Goal: Task Accomplishment & Management: Use online tool/utility

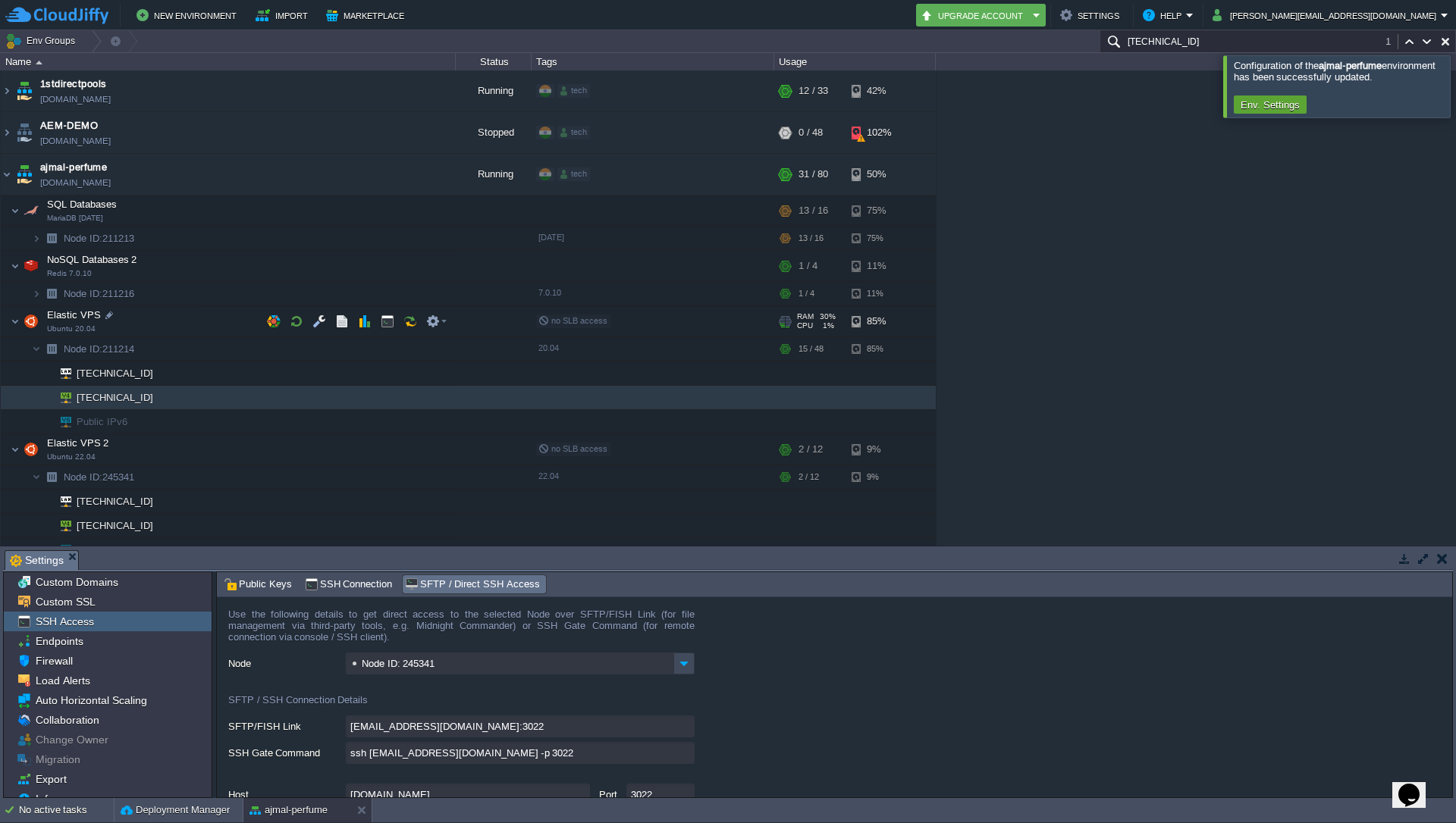
click at [20, 321] on img at bounding box center [31, 321] width 21 height 31
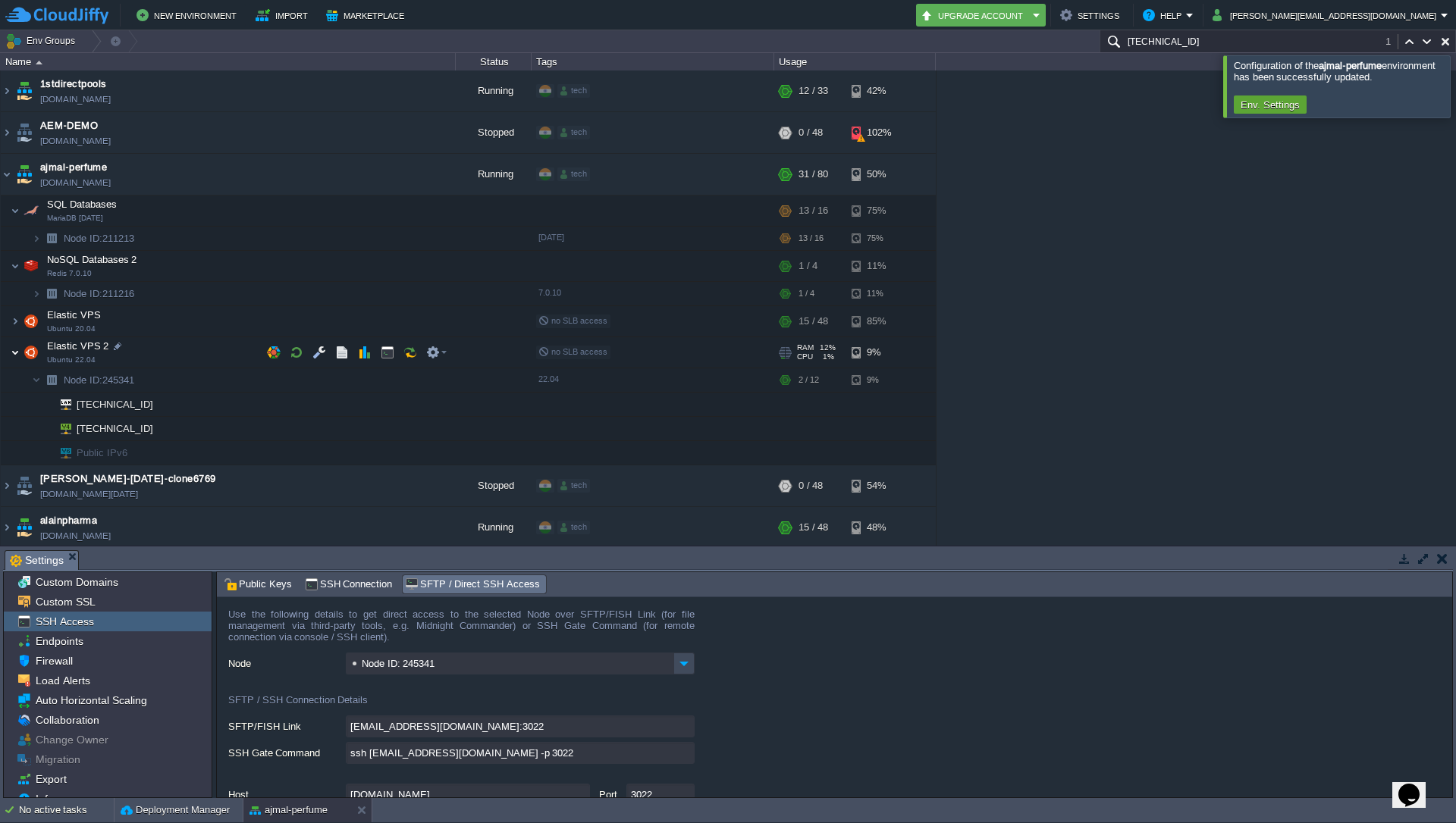
click at [17, 358] on img at bounding box center [15, 352] width 9 height 31
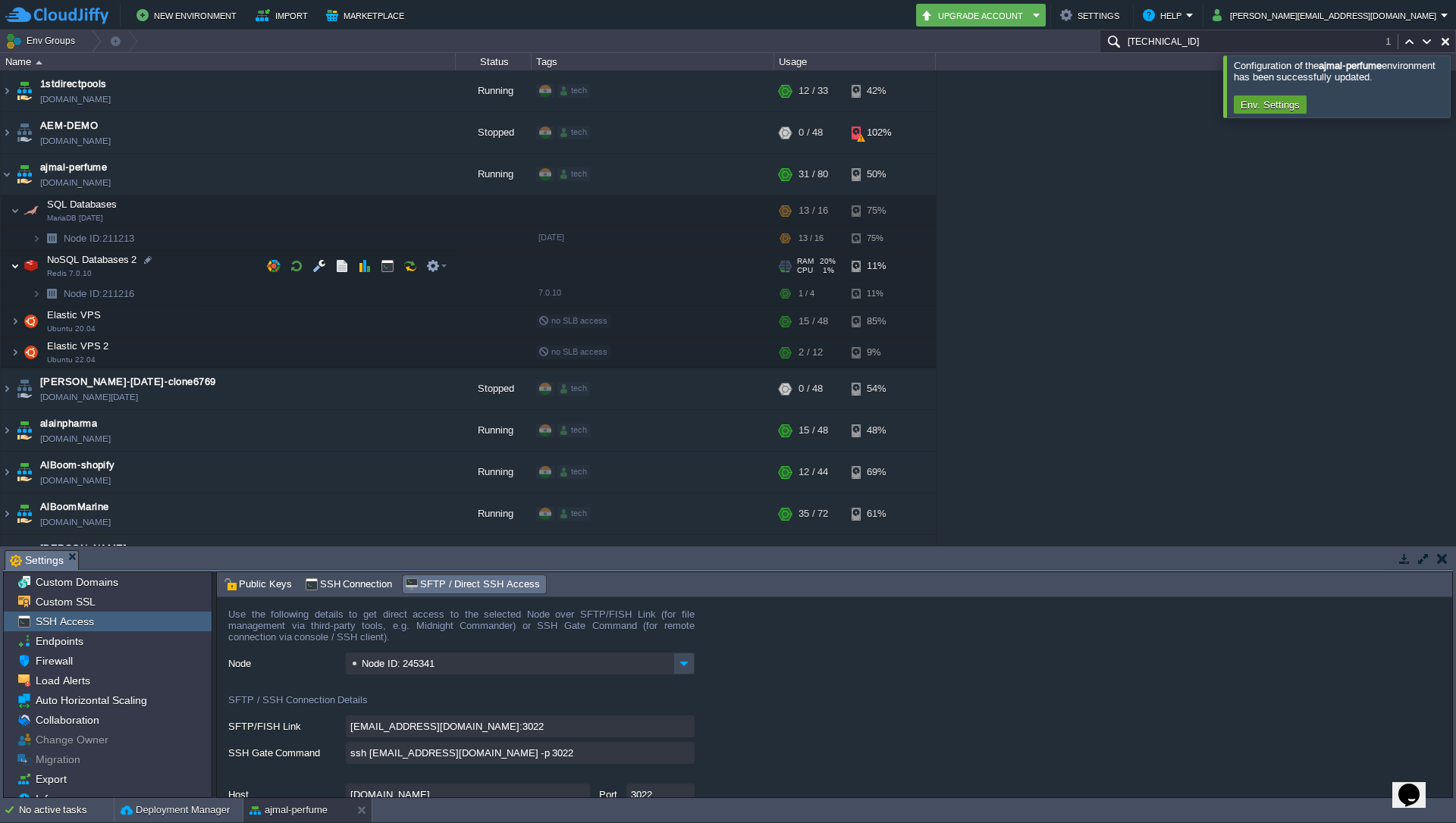
click at [15, 267] on img at bounding box center [15, 266] width 9 height 31
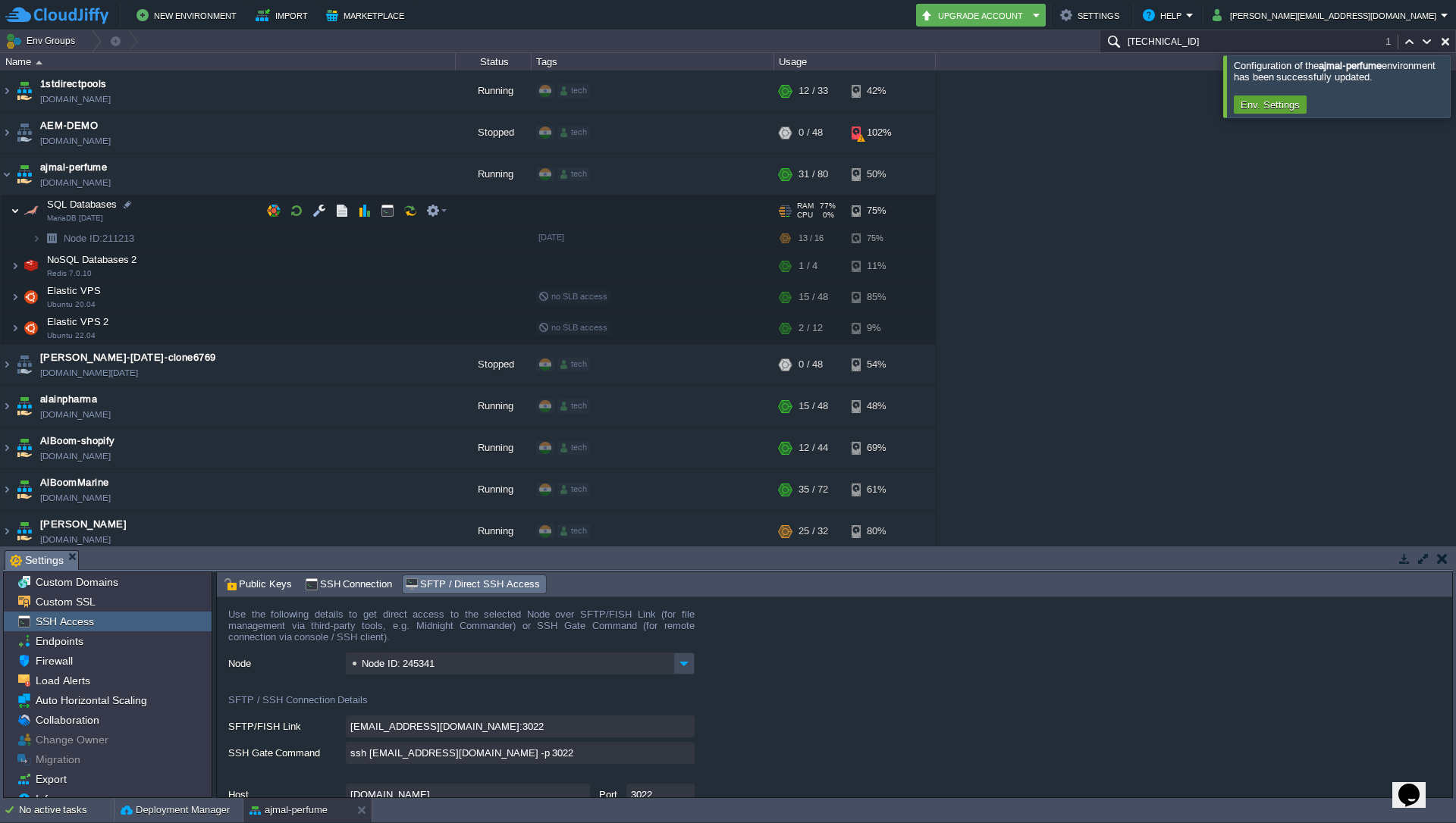
click at [18, 210] on img at bounding box center [15, 211] width 9 height 31
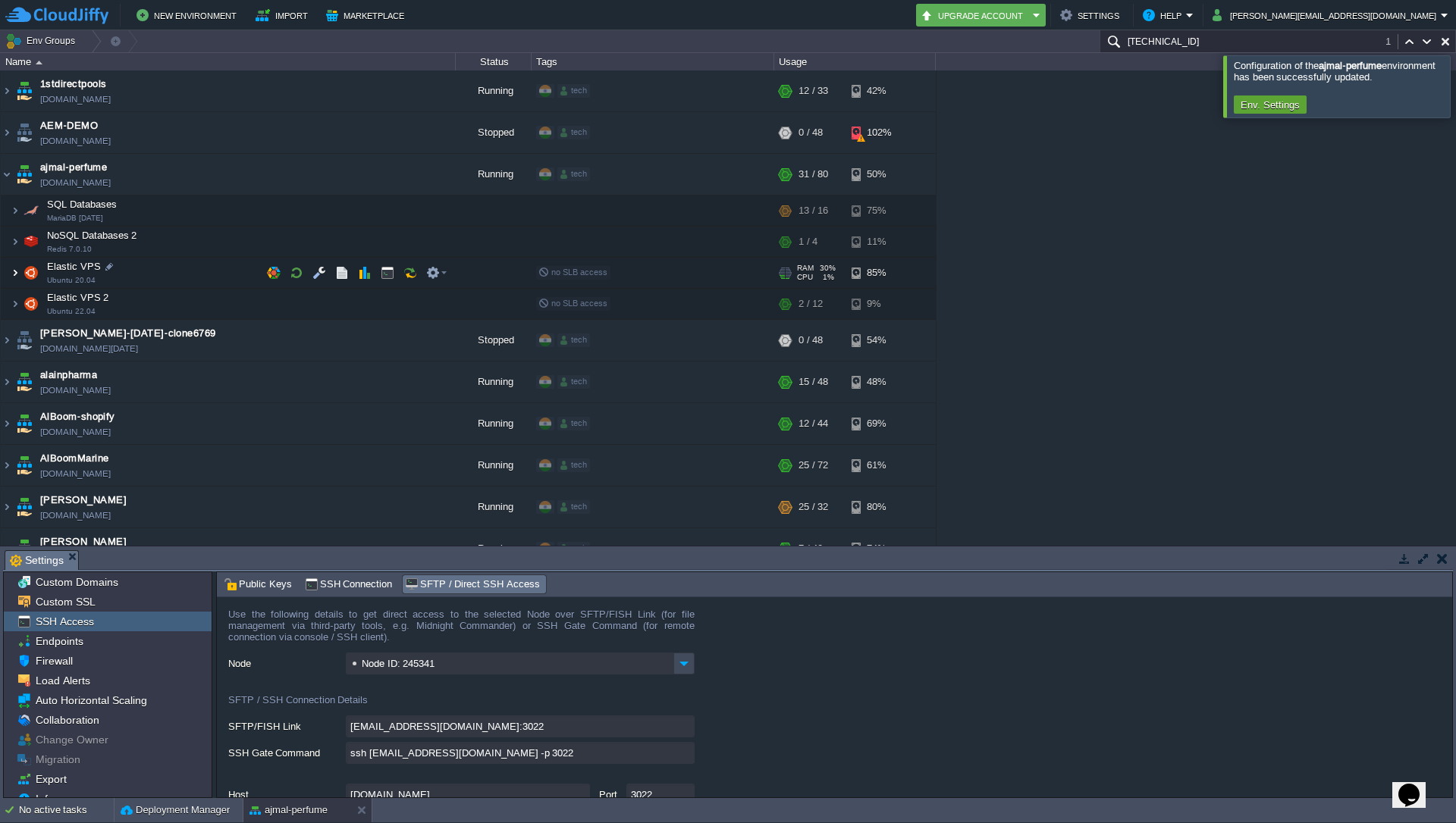
click at [17, 275] on img at bounding box center [15, 273] width 9 height 31
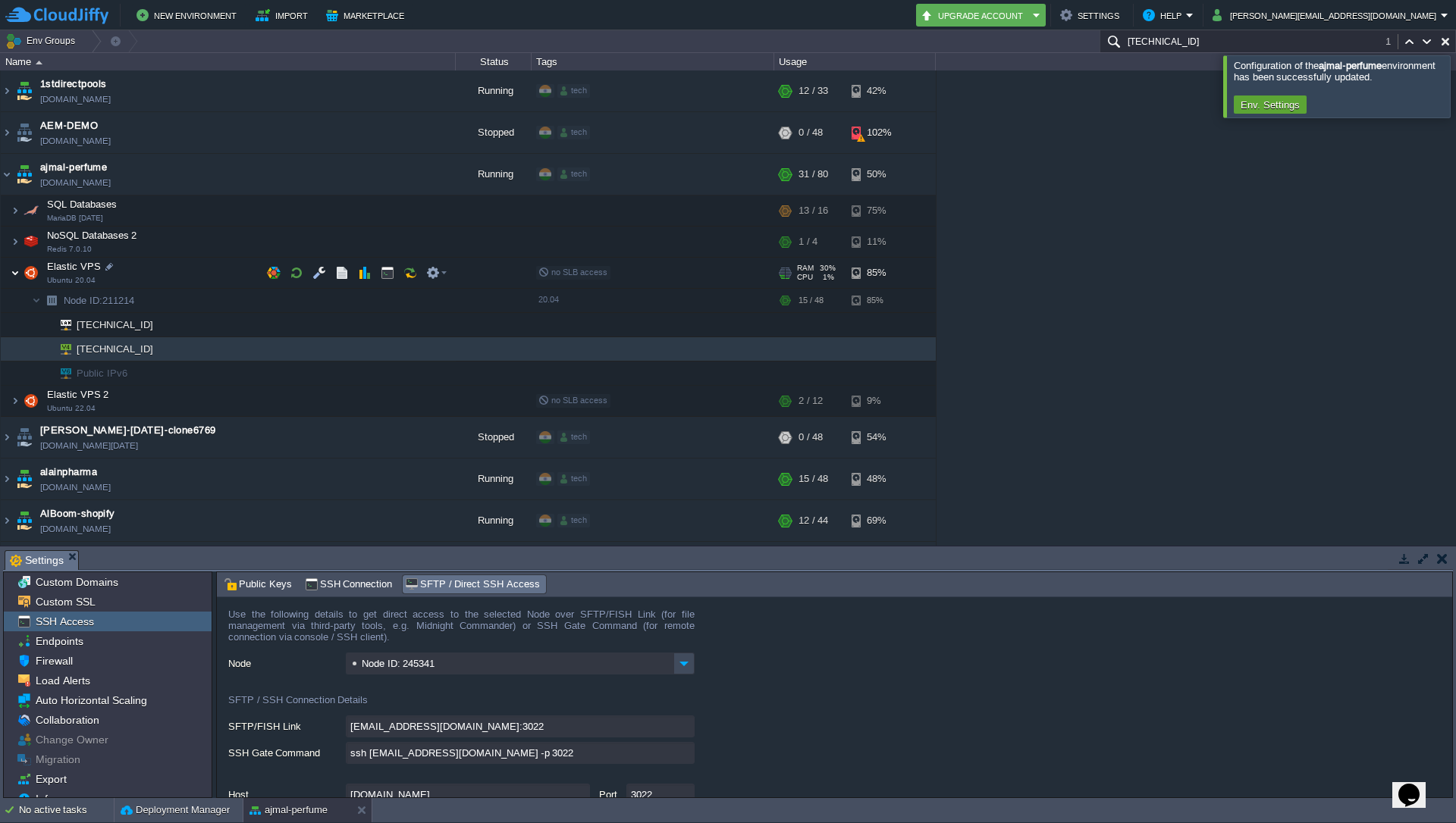
click at [17, 275] on img at bounding box center [15, 273] width 9 height 31
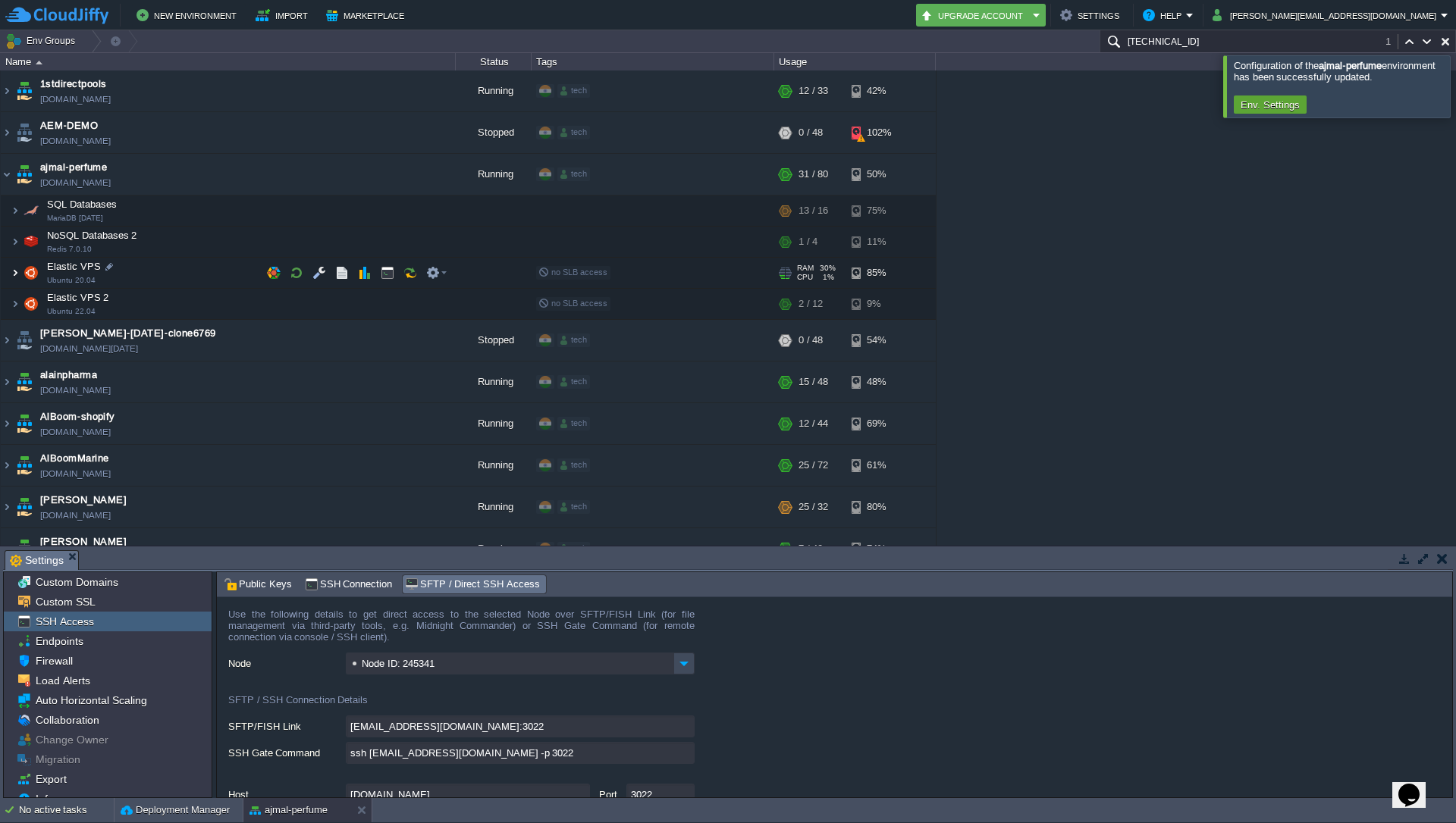
click at [16, 272] on img at bounding box center [15, 273] width 9 height 31
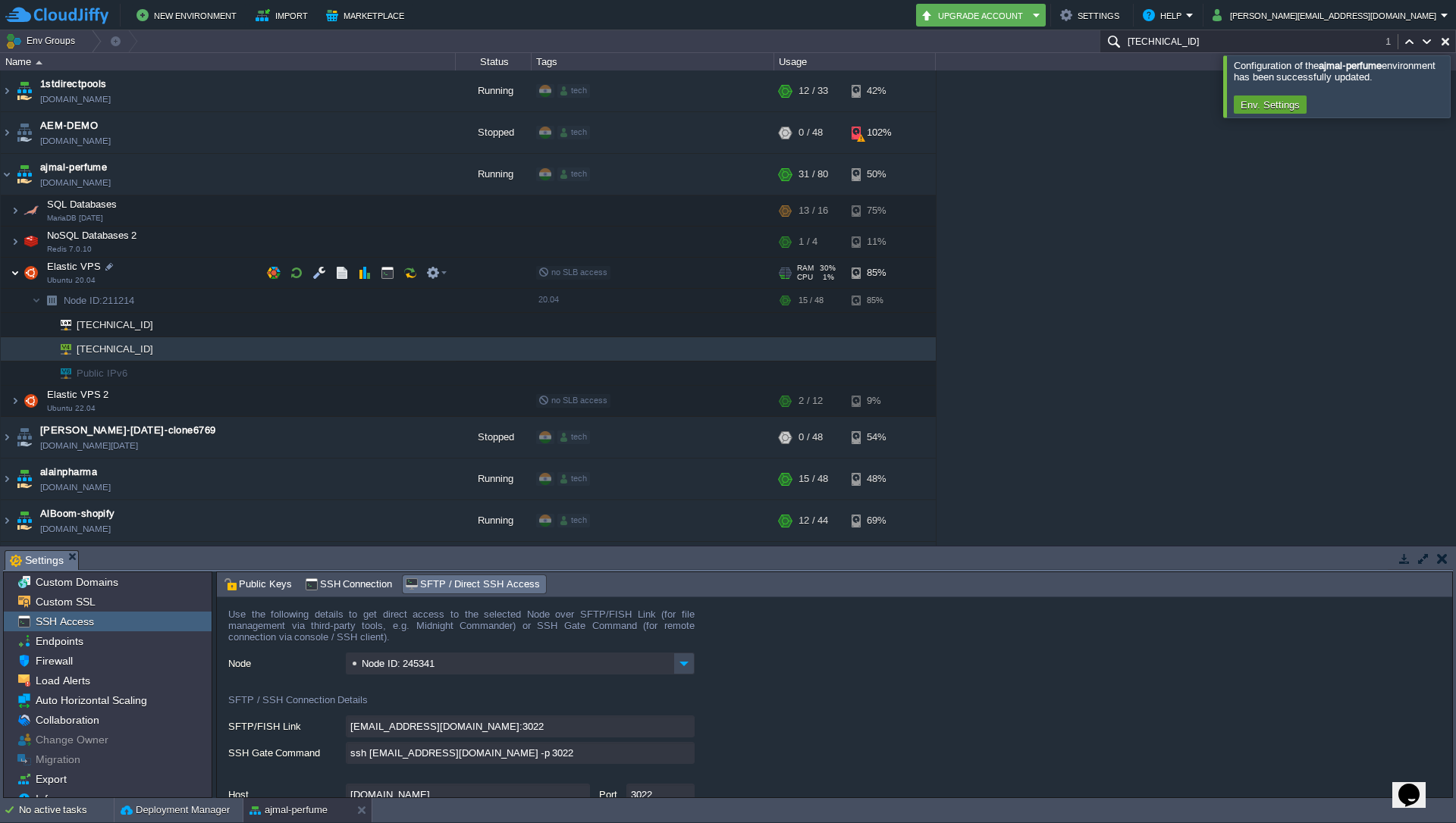
click at [16, 272] on img at bounding box center [15, 273] width 9 height 31
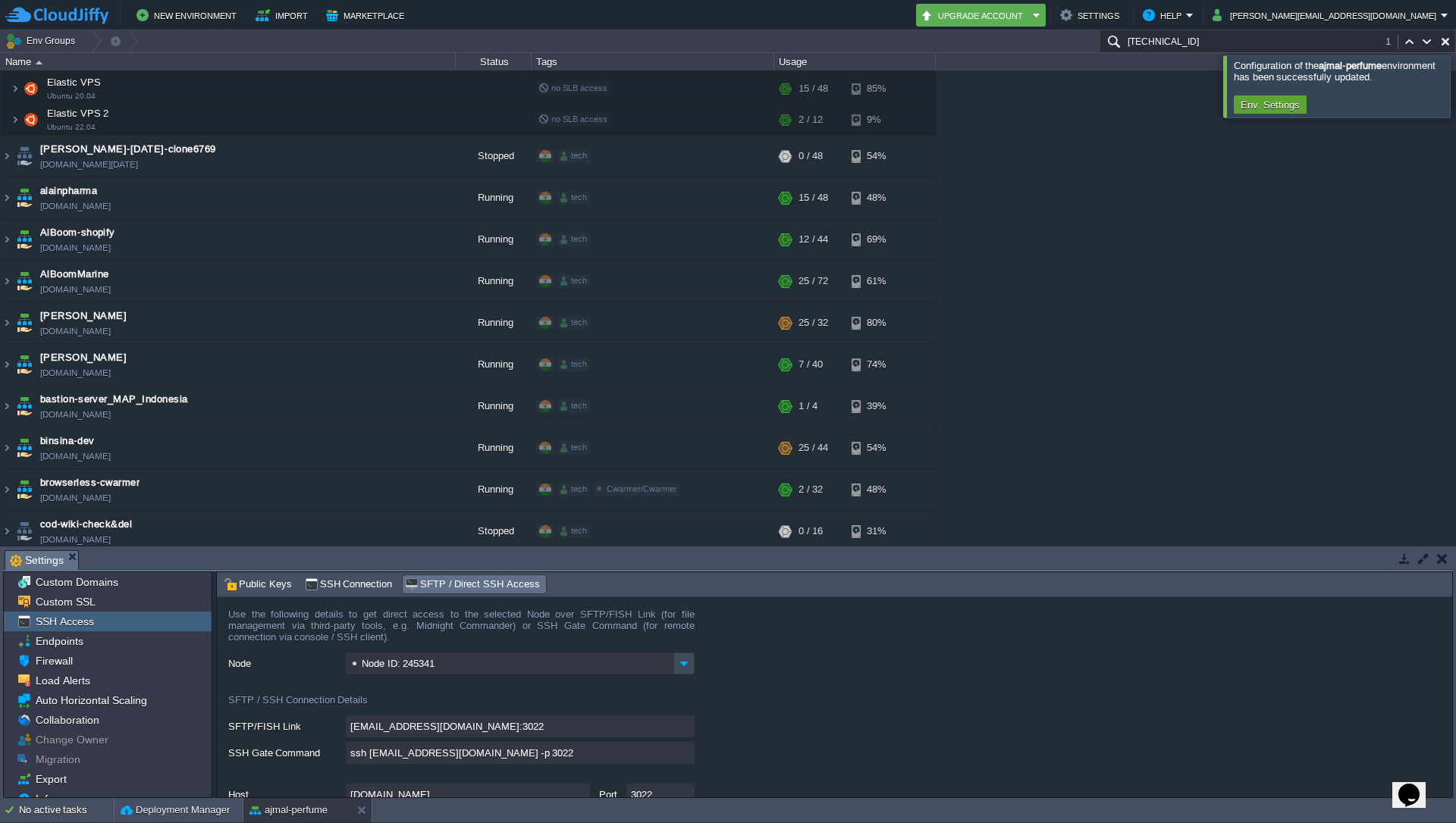
scroll to position [273, 0]
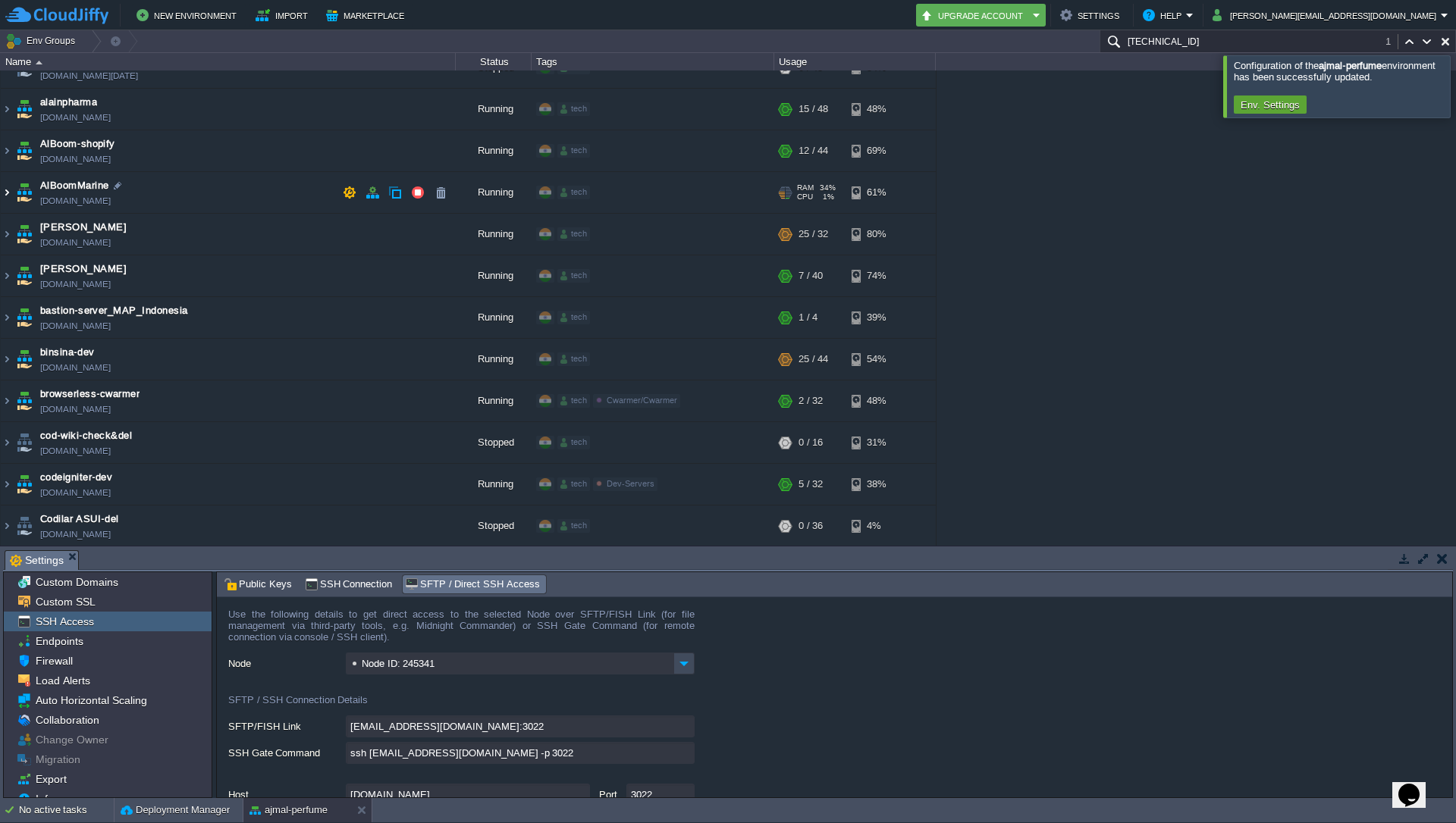
click at [6, 193] on img at bounding box center [6, 193] width 12 height 41
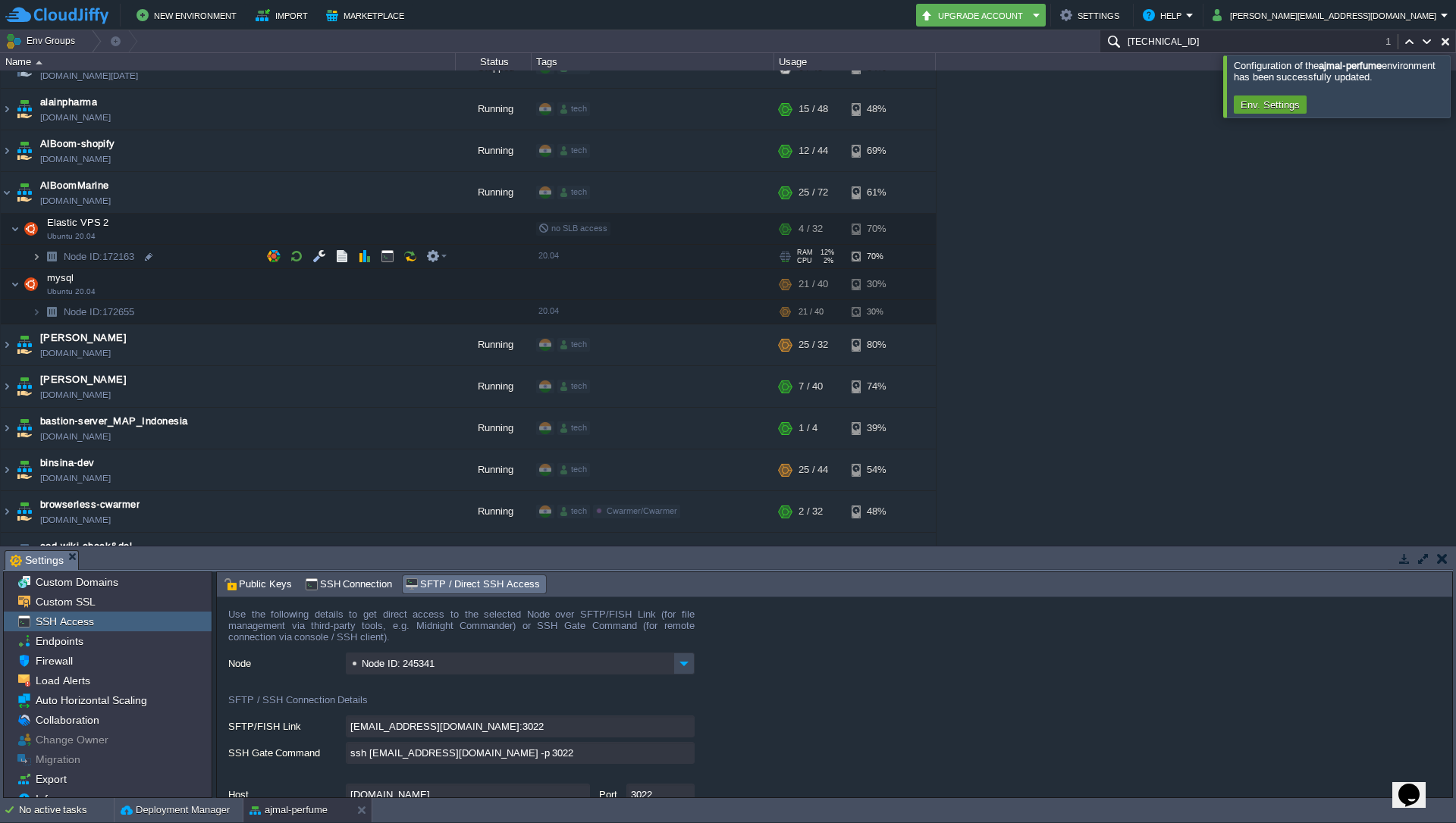
click at [37, 258] on img at bounding box center [36, 256] width 9 height 24
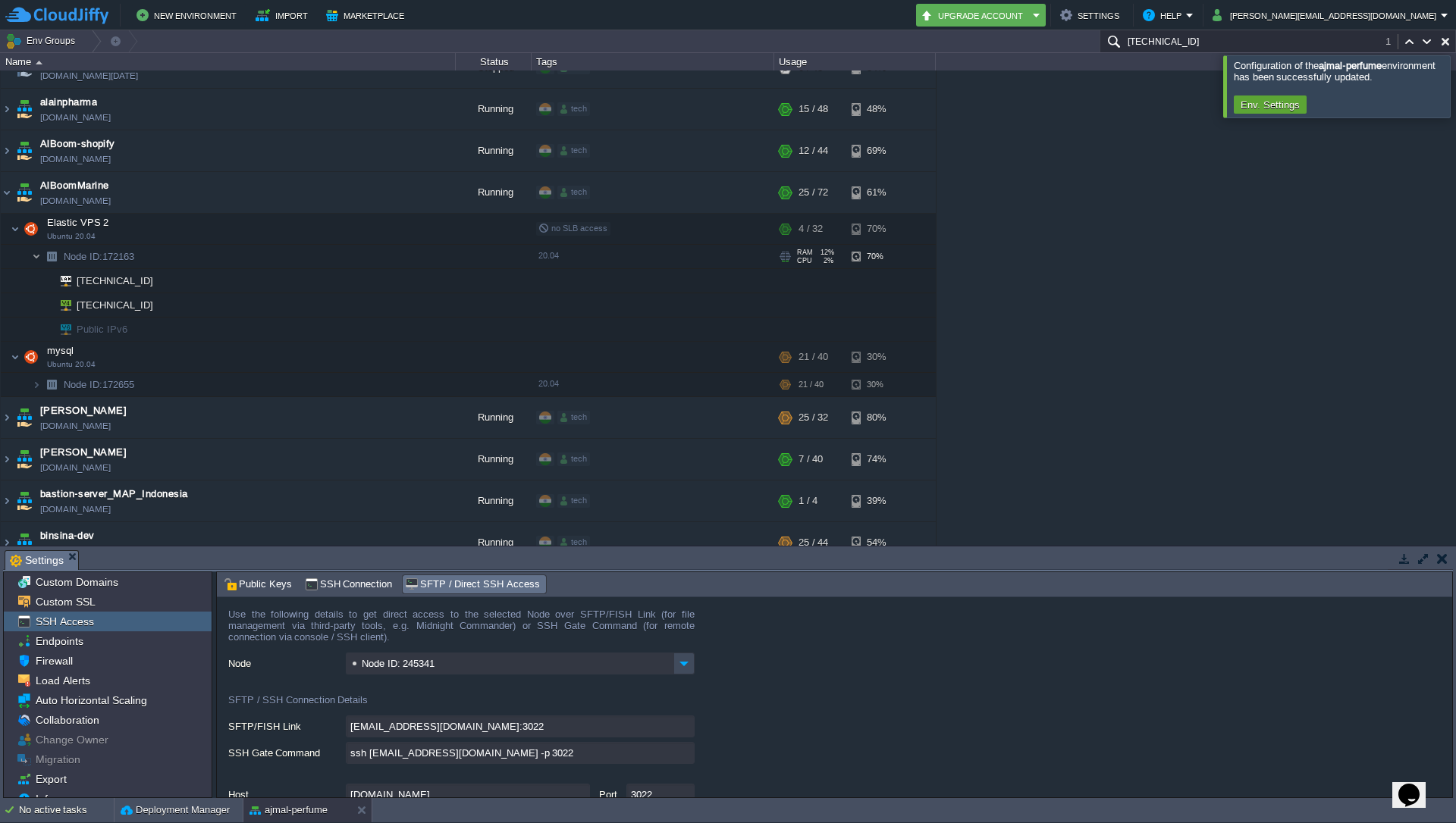
click at [37, 258] on img at bounding box center [36, 256] width 9 height 24
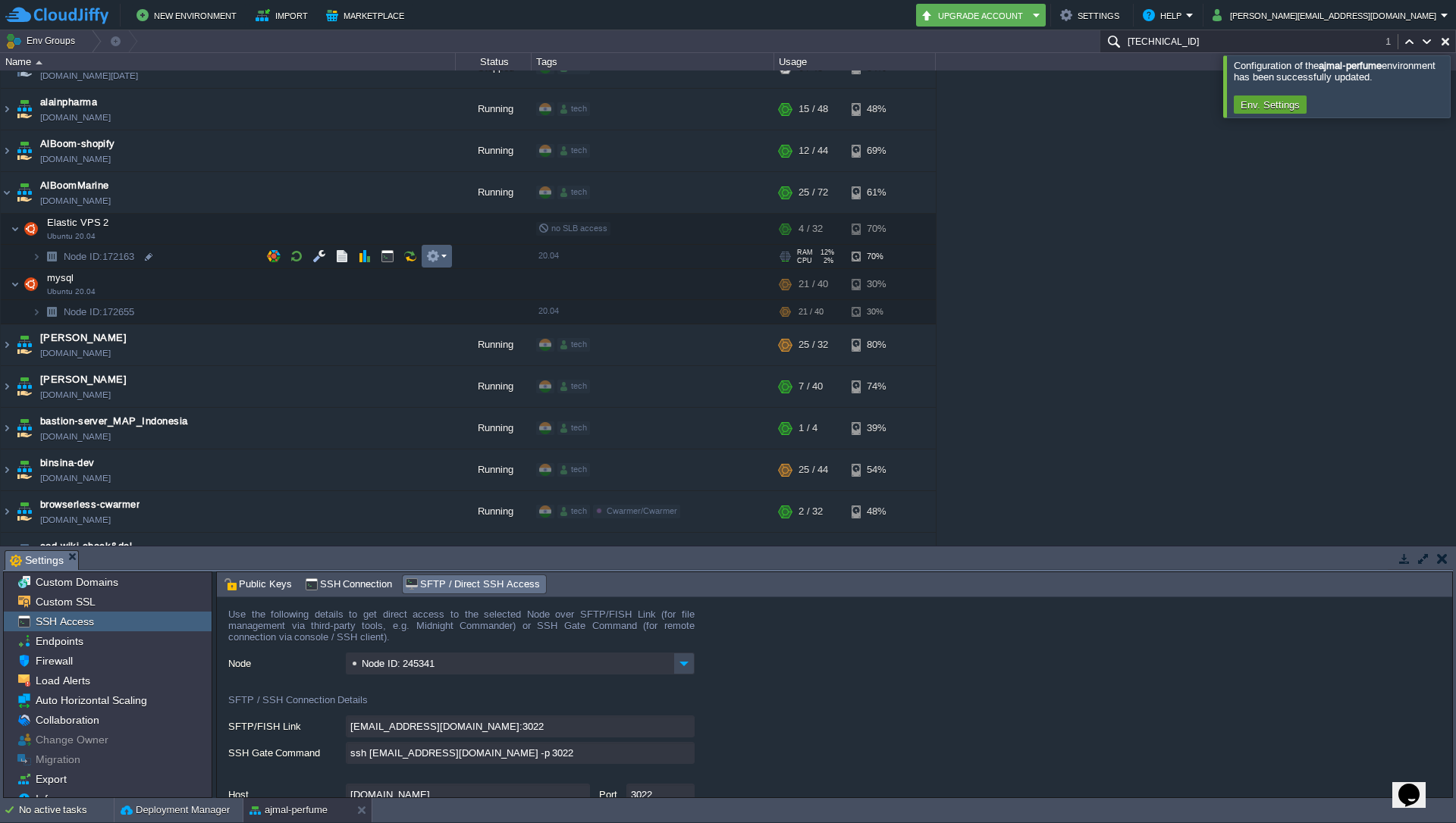
click at [442, 259] on em at bounding box center [436, 256] width 20 height 13
click at [467, 277] on span "SFTP / Direct SSH Access" at bounding box center [504, 279] width 119 height 11
click at [679, 757] on input "ssh [EMAIL_ADDRESS][DOMAIN_NAME] -p 3022" at bounding box center [519, 753] width 349 height 22
type textarea "ssh [EMAIL_ADDRESS][DOMAIN_NAME] -p 3022"
click at [881, 680] on form "Use the following details to get direct access to the selected Node over SFTP/F…" at bounding box center [834, 697] width 1235 height 200
